Goal: Task Accomplishment & Management: Manage account settings

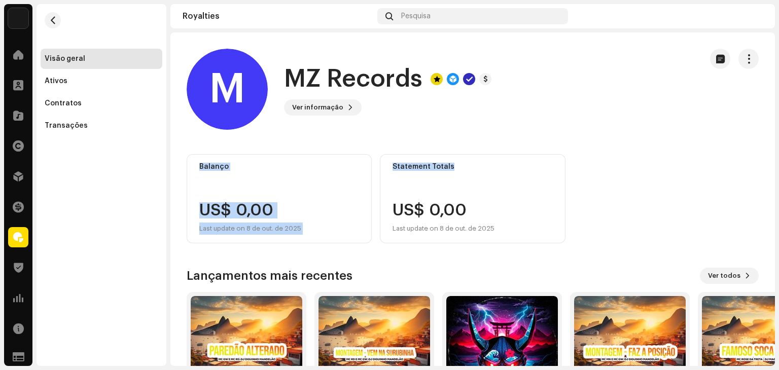
drag, startPoint x: 768, startPoint y: 82, endPoint x: 769, endPoint y: 131, distance: 48.7
click at [769, 131] on div "M MZ Records M MZ Records Ver informação Balanço US$ 0,00 Last update on 8 de o…" at bounding box center [473, 199] width 605 height 334
click at [582, 161] on div "Balanço US$ 0,00 Last update on 8 de out. de 2025 Statement Totals US$ 0,00 Las…" at bounding box center [473, 198] width 572 height 89
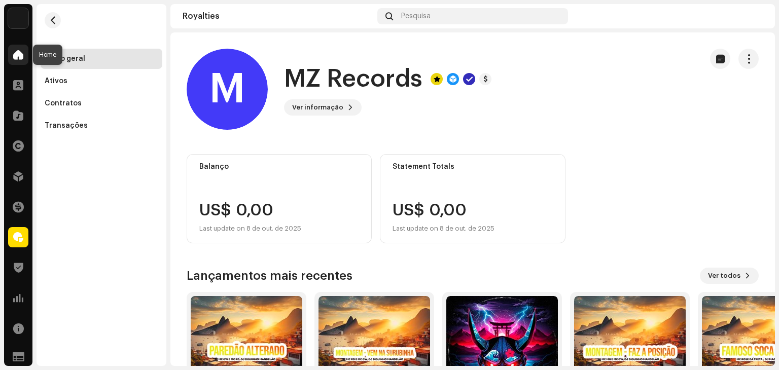
click at [17, 56] on span at bounding box center [18, 55] width 10 height 8
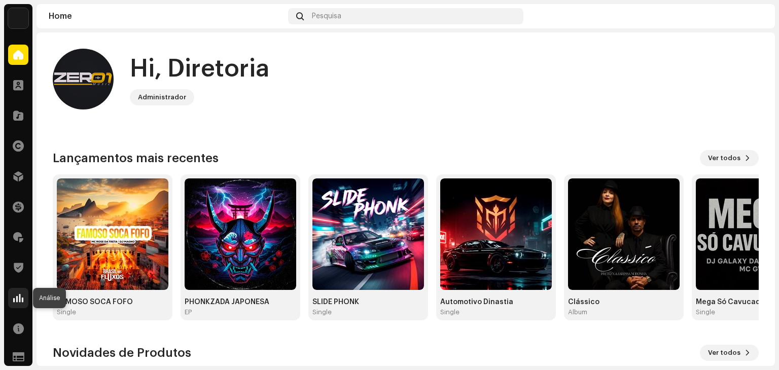
click at [12, 299] on div at bounding box center [18, 298] width 20 height 20
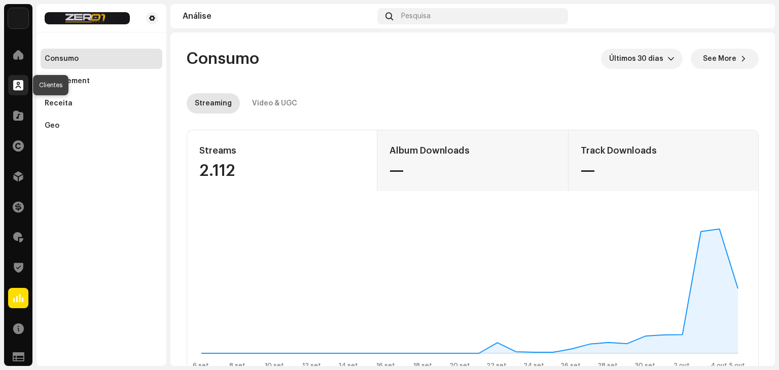
click at [13, 95] on div at bounding box center [18, 85] width 20 height 20
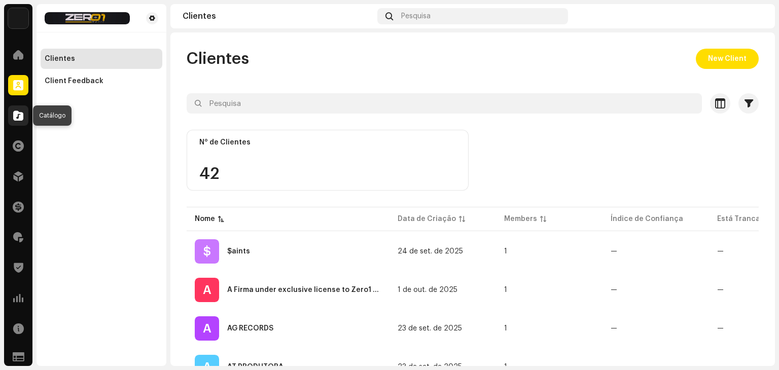
click at [10, 115] on div at bounding box center [18, 116] width 20 height 20
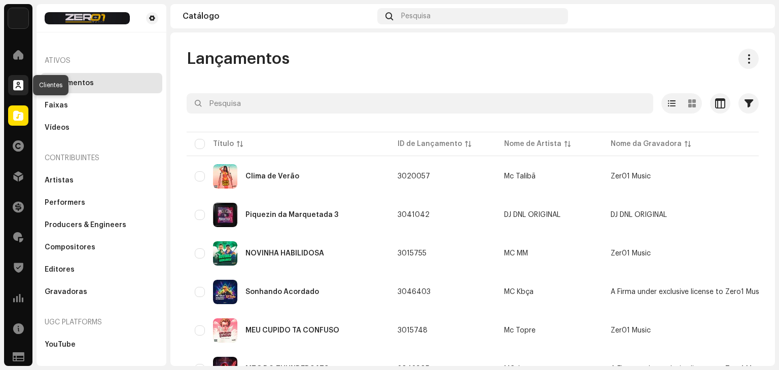
click at [16, 83] on span at bounding box center [18, 85] width 10 height 8
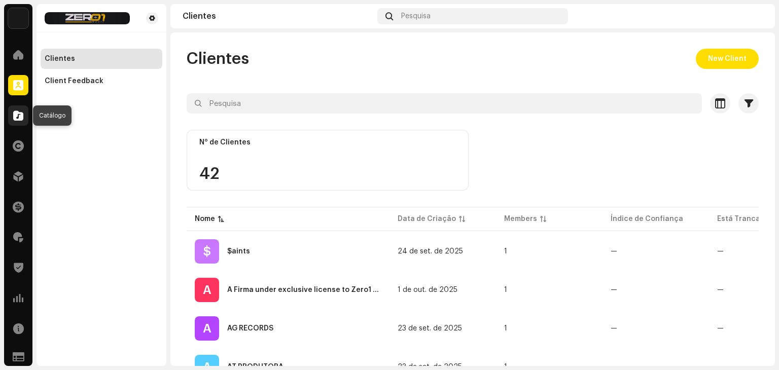
click at [19, 115] on span at bounding box center [18, 116] width 10 height 8
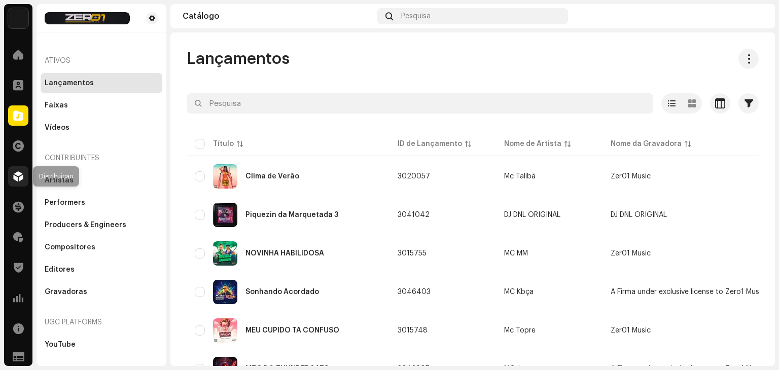
click at [11, 170] on div at bounding box center [18, 176] width 20 height 20
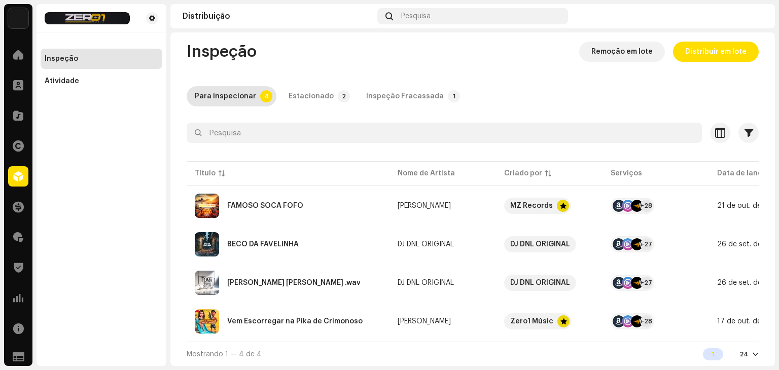
scroll to position [11, 0]
click at [363, 311] on div "Vem Escorregar na Pika de Crimonoso" at bounding box center [288, 322] width 187 height 24
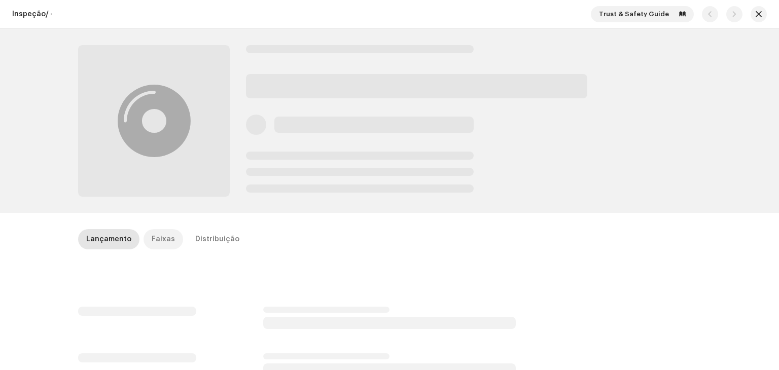
click at [155, 236] on div "Faixas" at bounding box center [163, 239] width 23 height 20
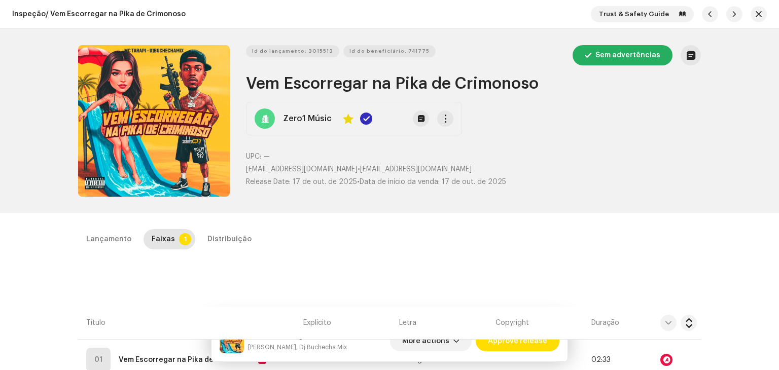
click at [599, 229] on div "Lançamento Faixas 1 Distribuição" at bounding box center [389, 239] width 623 height 20
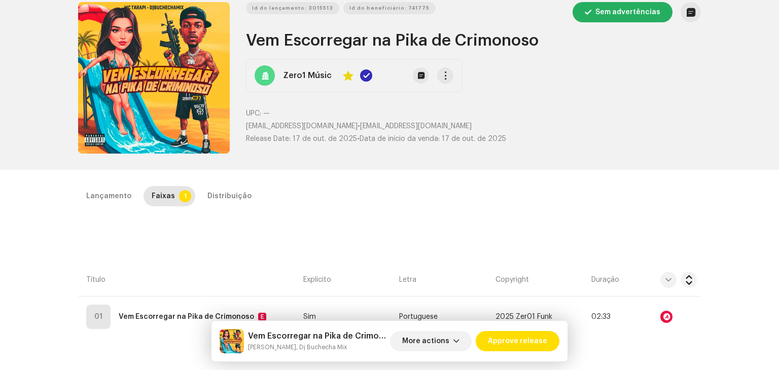
scroll to position [51, 0]
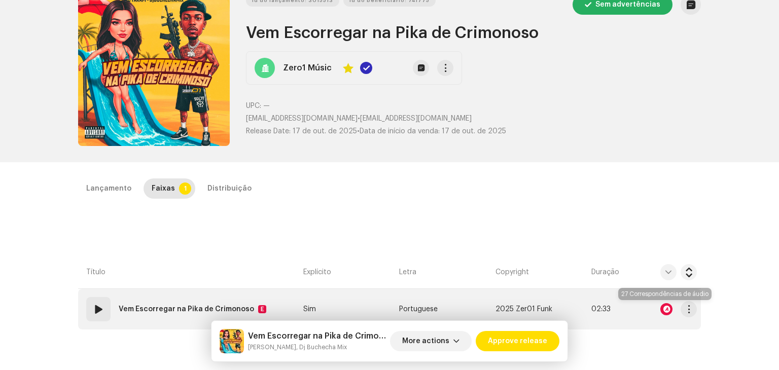
click at [665, 315] on div at bounding box center [667, 309] width 12 height 12
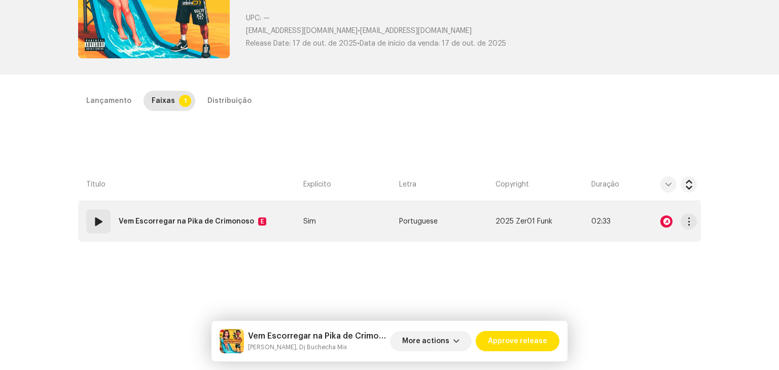
scroll to position [152, 0]
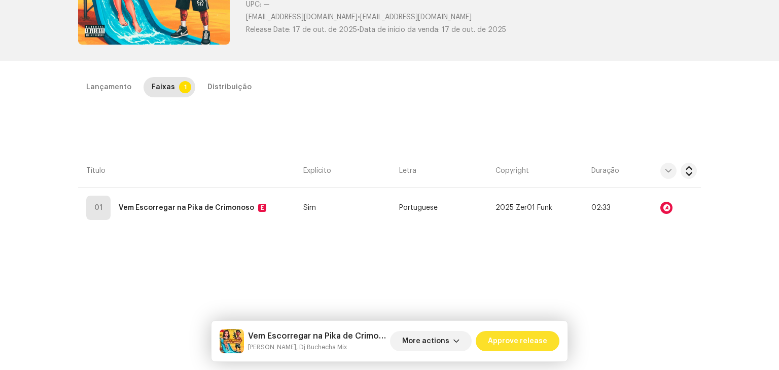
click at [529, 350] on span "Approve release" at bounding box center [517, 341] width 59 height 20
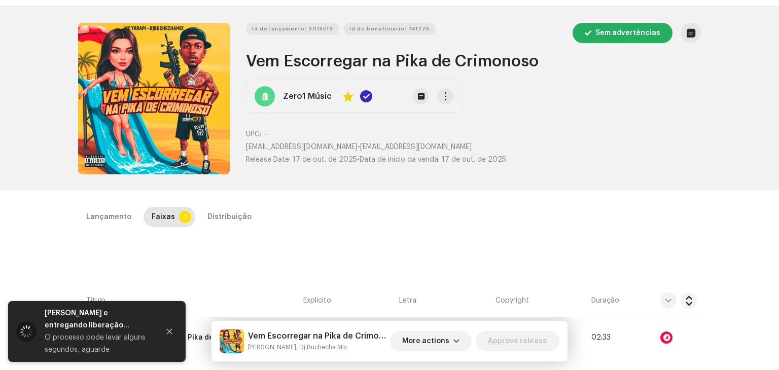
scroll to position [0, 0]
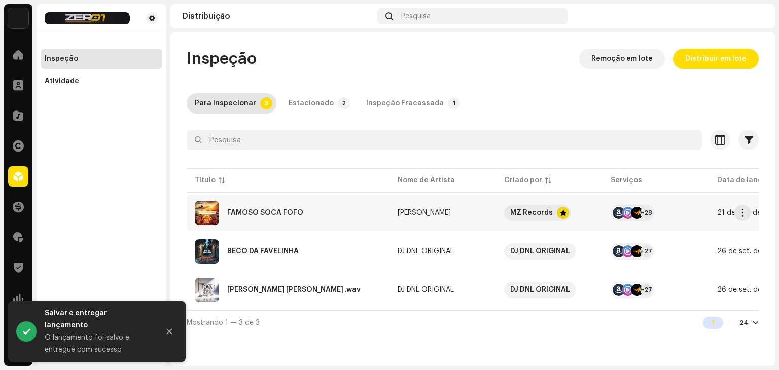
click at [267, 216] on div "FAMOSO SOCA FOFO" at bounding box center [265, 213] width 76 height 7
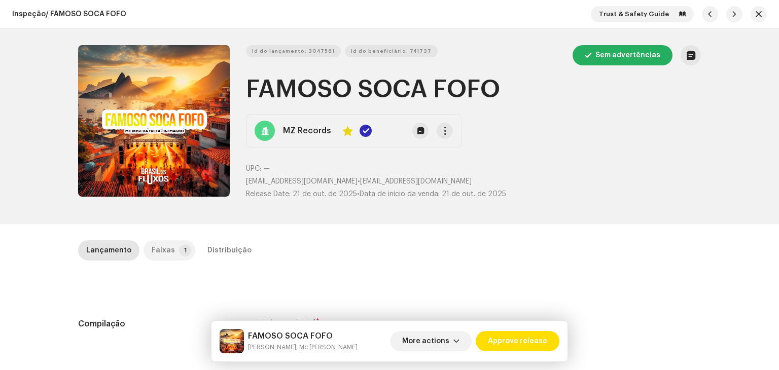
click at [161, 256] on div "Faixas" at bounding box center [163, 251] width 23 height 20
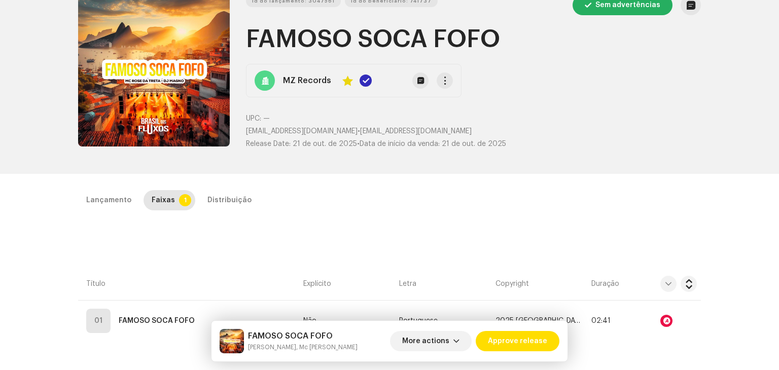
scroll to position [51, 0]
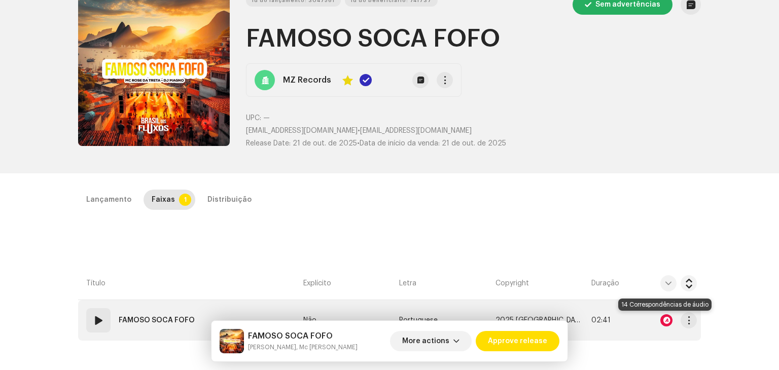
click at [661, 320] on div at bounding box center [667, 321] width 12 height 12
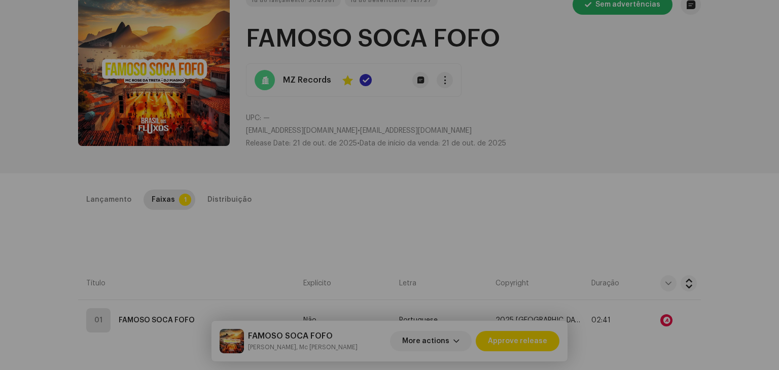
click at [648, 215] on div "Audio Recognition by Remix/Sample 14 All results require review/listening to av…" at bounding box center [389, 185] width 779 height 370
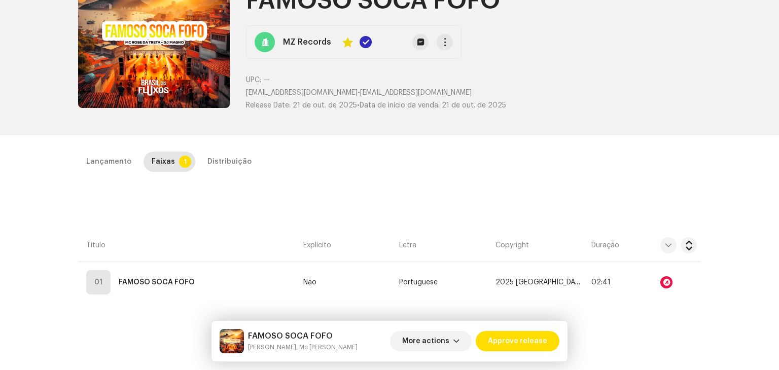
scroll to position [88, 0]
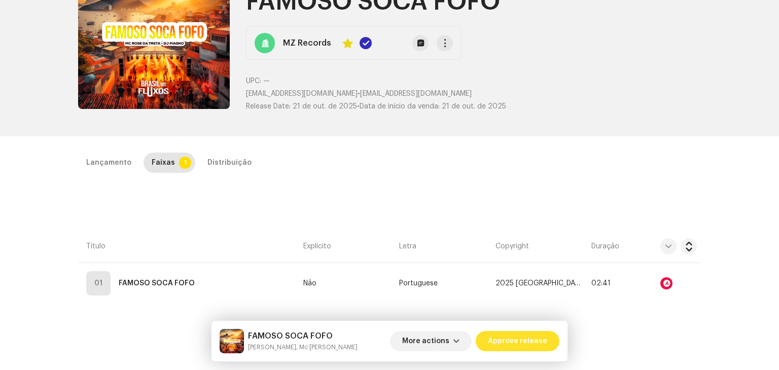
click at [525, 342] on span "Approve release" at bounding box center [517, 341] width 59 height 20
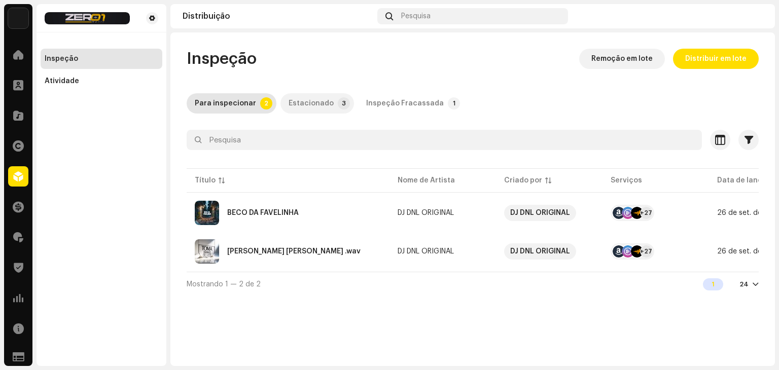
click at [319, 103] on div "Estacionado" at bounding box center [311, 103] width 45 height 20
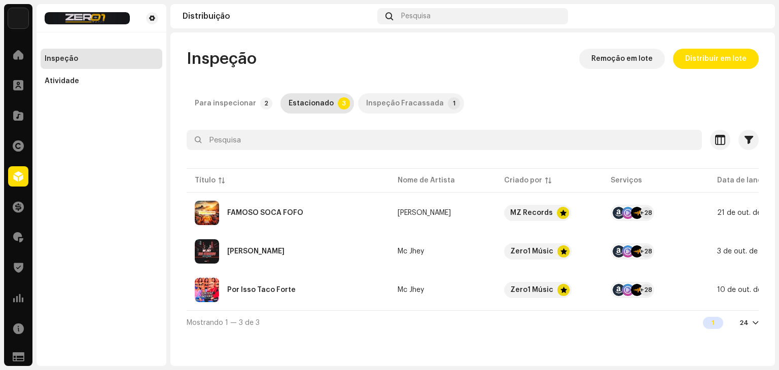
click at [389, 111] on div "Inspeção Fracassada" at bounding box center [405, 103] width 78 height 20
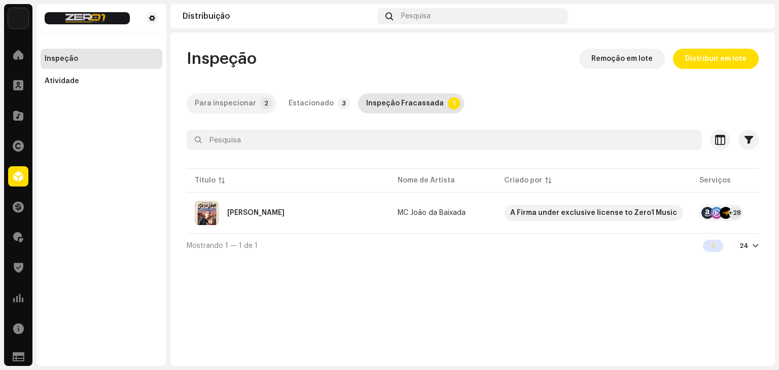
click at [229, 104] on div "Para inspecionar" at bounding box center [225, 103] width 61 height 20
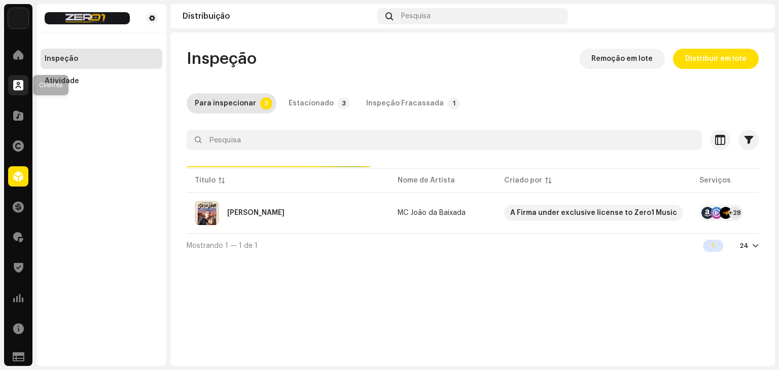
click at [18, 78] on div at bounding box center [18, 85] width 20 height 20
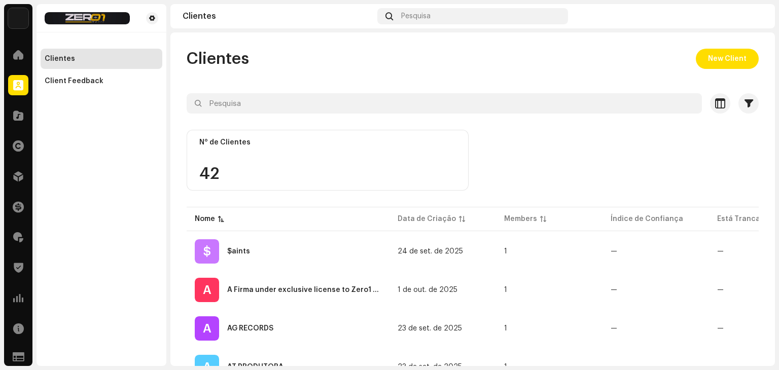
click at [19, 65] on div "Home" at bounding box center [18, 55] width 28 height 28
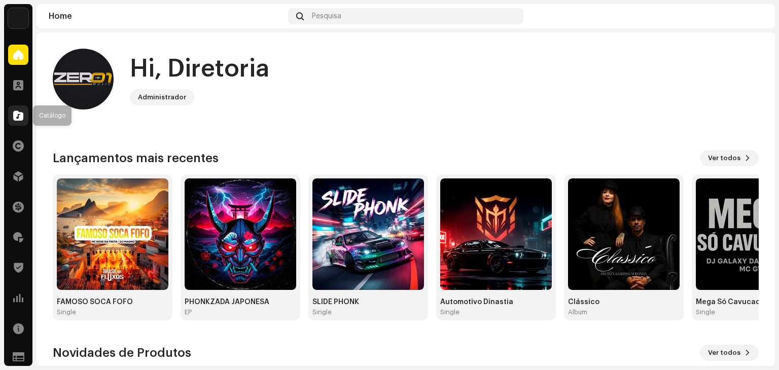
click at [16, 117] on span at bounding box center [18, 116] width 10 height 8
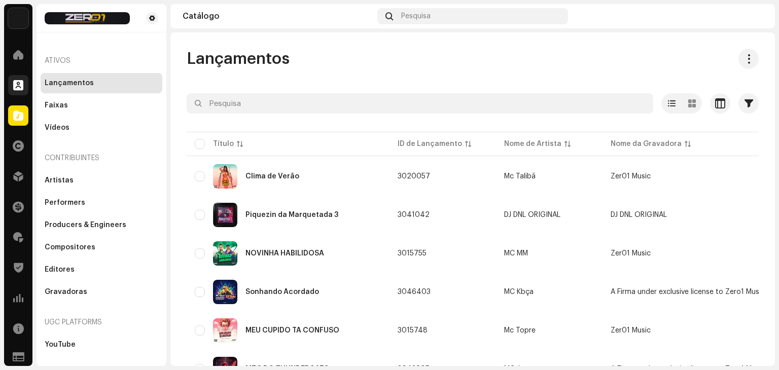
click at [21, 85] on span at bounding box center [18, 85] width 10 height 8
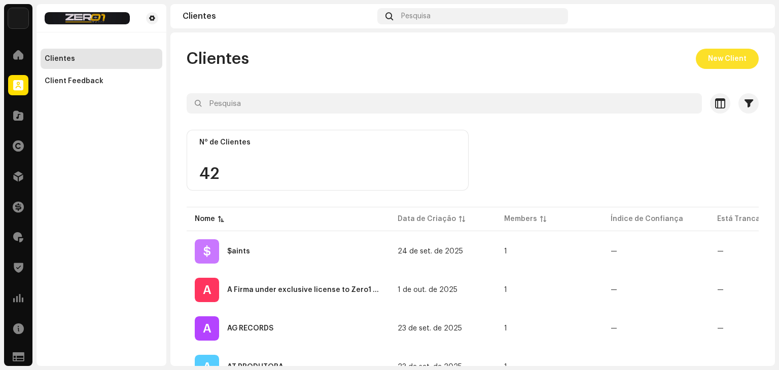
click at [726, 62] on span "New Client" at bounding box center [727, 59] width 39 height 20
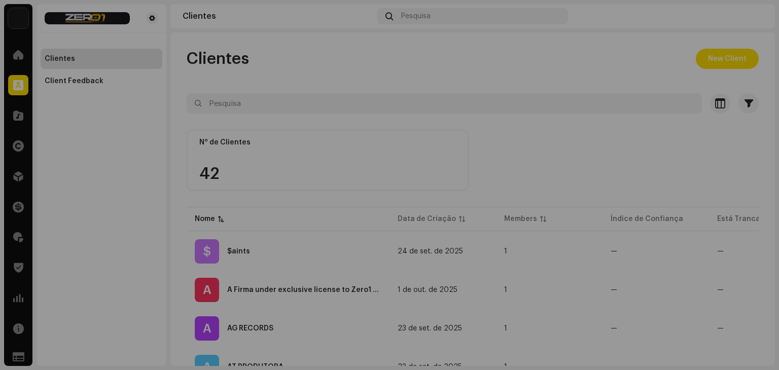
click at [87, 166] on div "New Client Client Name * Owner Email * Payout Rate % * 100 Add myself as an adm…" at bounding box center [389, 185] width 779 height 370
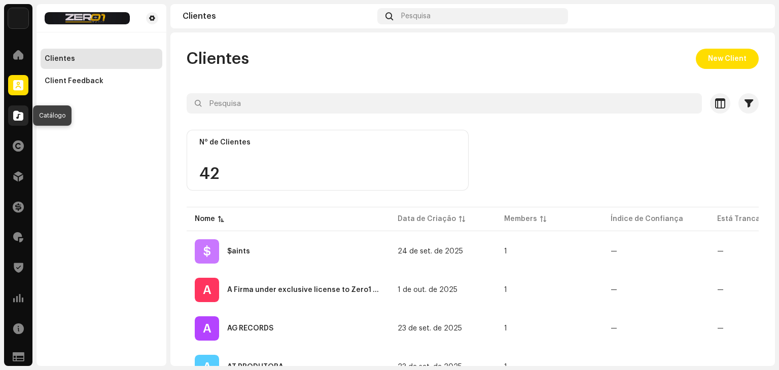
click at [15, 116] on span at bounding box center [18, 116] width 10 height 8
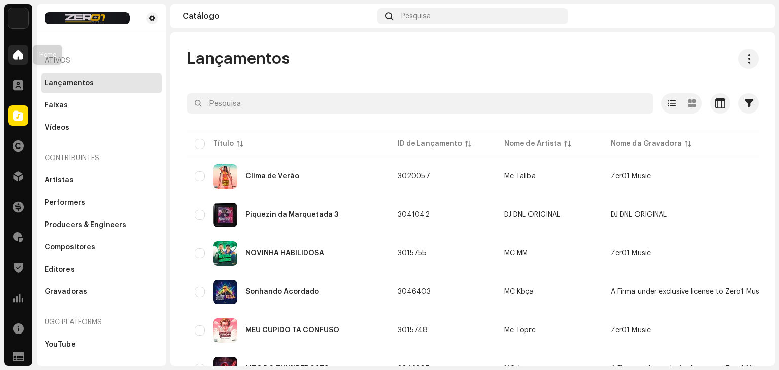
click at [18, 55] on span at bounding box center [18, 55] width 10 height 8
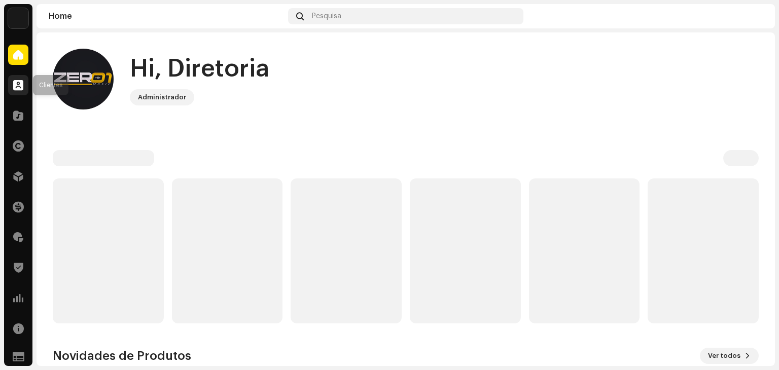
click at [12, 76] on div at bounding box center [18, 85] width 20 height 20
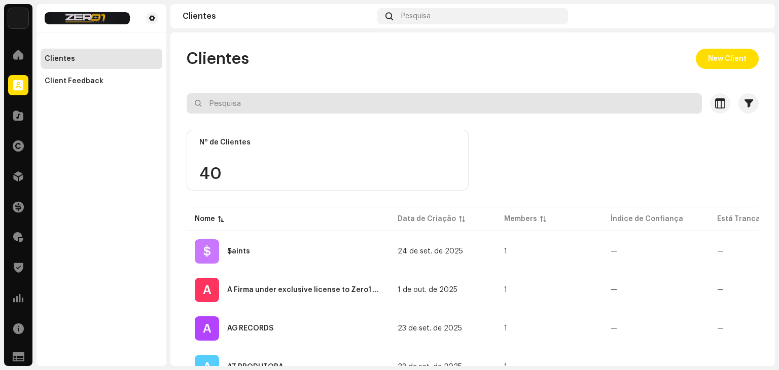
click at [320, 100] on input "text" at bounding box center [445, 103] width 516 height 20
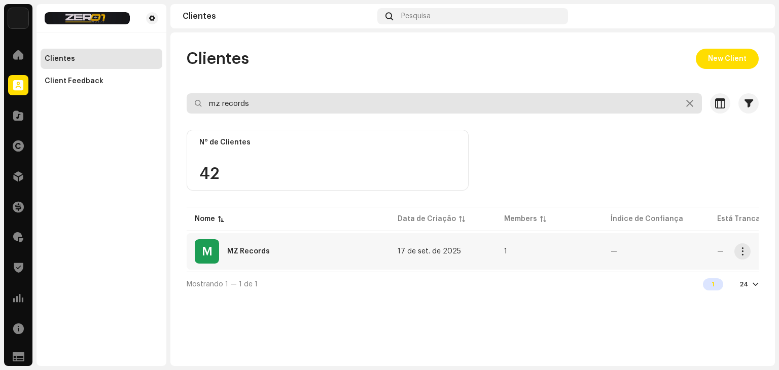
type input "mz records"
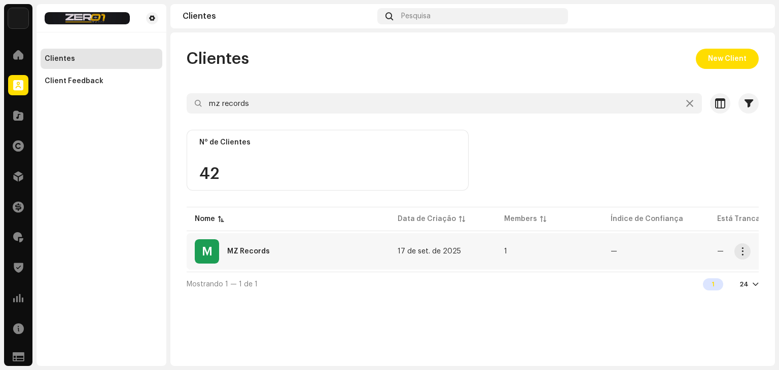
click at [304, 257] on div "M MZ Records" at bounding box center [288, 252] width 187 height 24
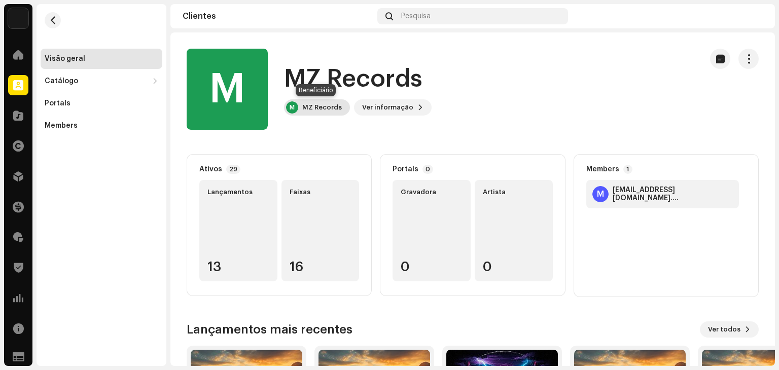
click at [318, 104] on div "MZ Records" at bounding box center [322, 108] width 40 height 8
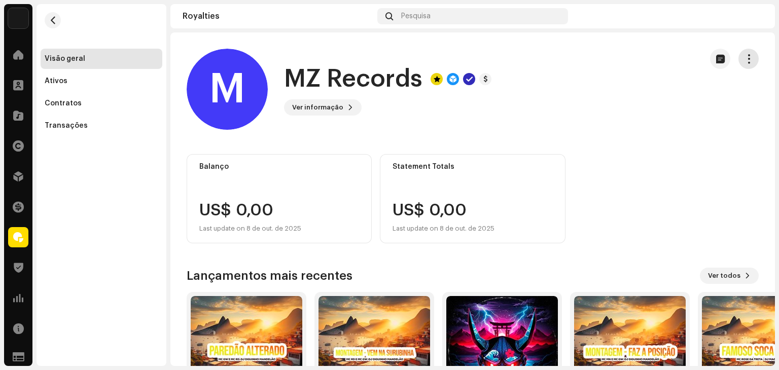
click at [744, 61] on span "button" at bounding box center [749, 59] width 10 height 8
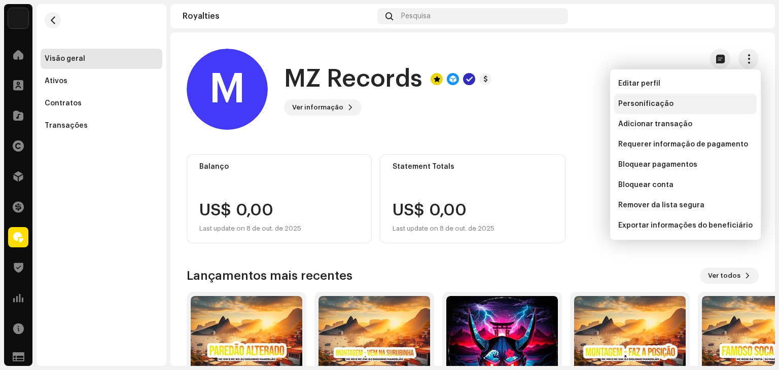
click at [651, 102] on span "Personificação" at bounding box center [646, 104] width 55 height 8
